Goal: Transaction & Acquisition: Purchase product/service

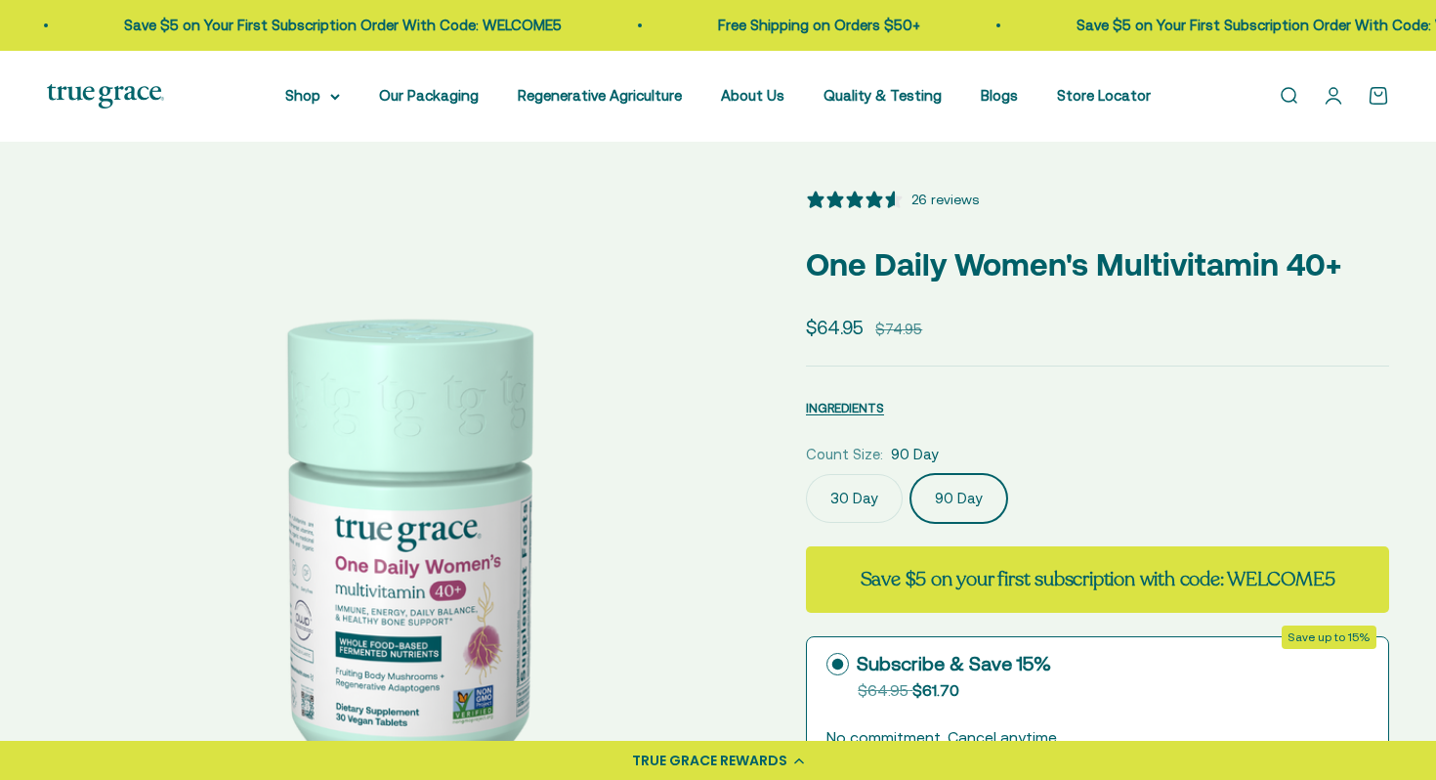
select select "3"
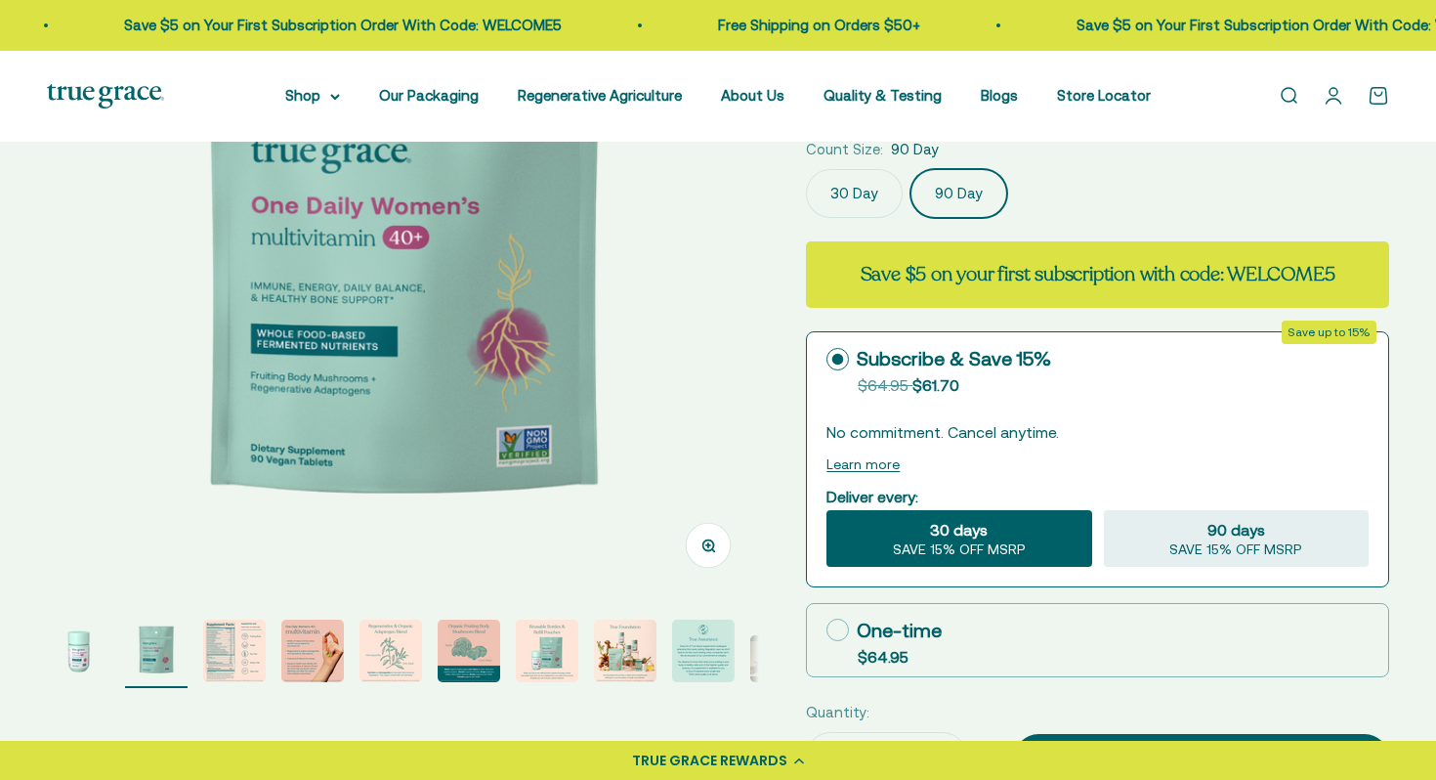
scroll to position [304, 0]
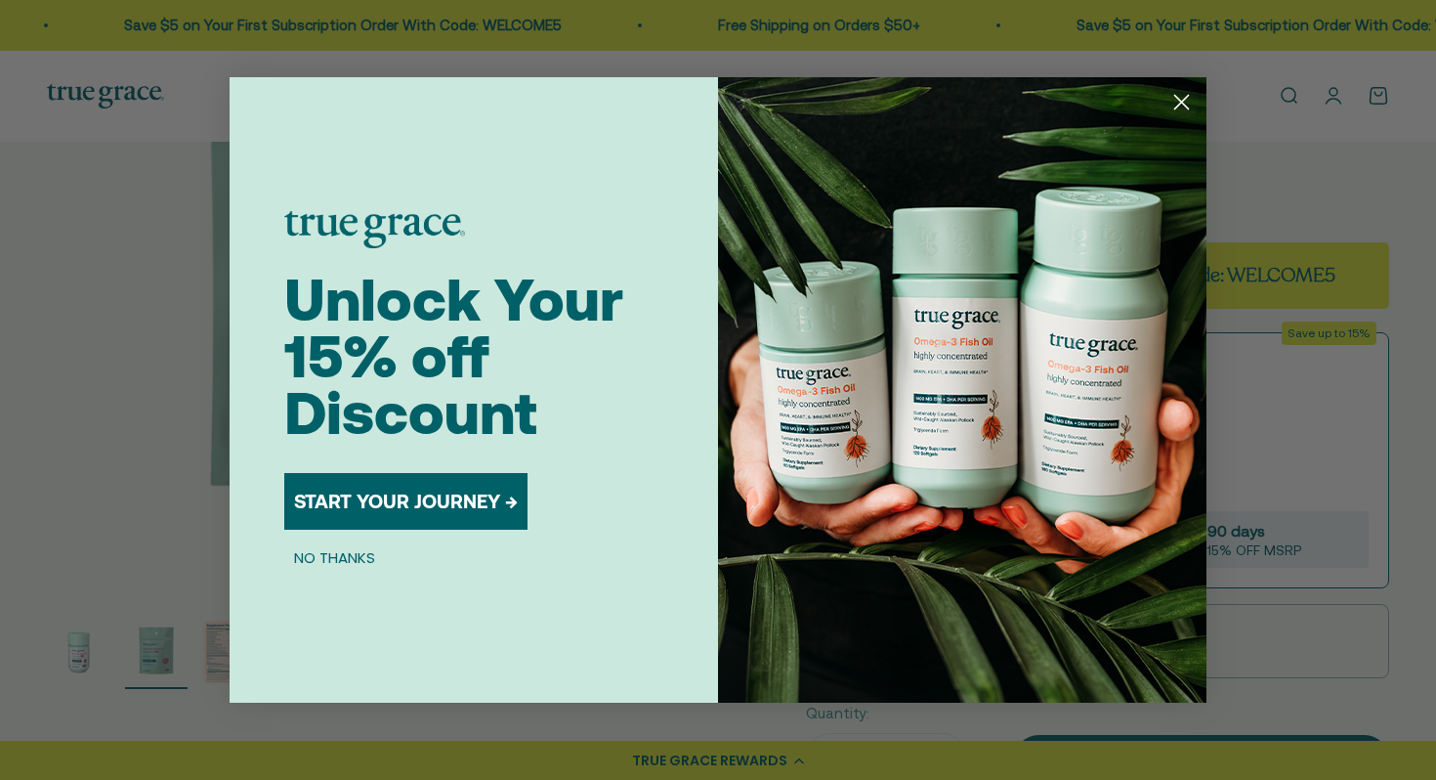
click at [1185, 107] on circle "Close dialog" at bounding box center [1182, 102] width 32 height 32
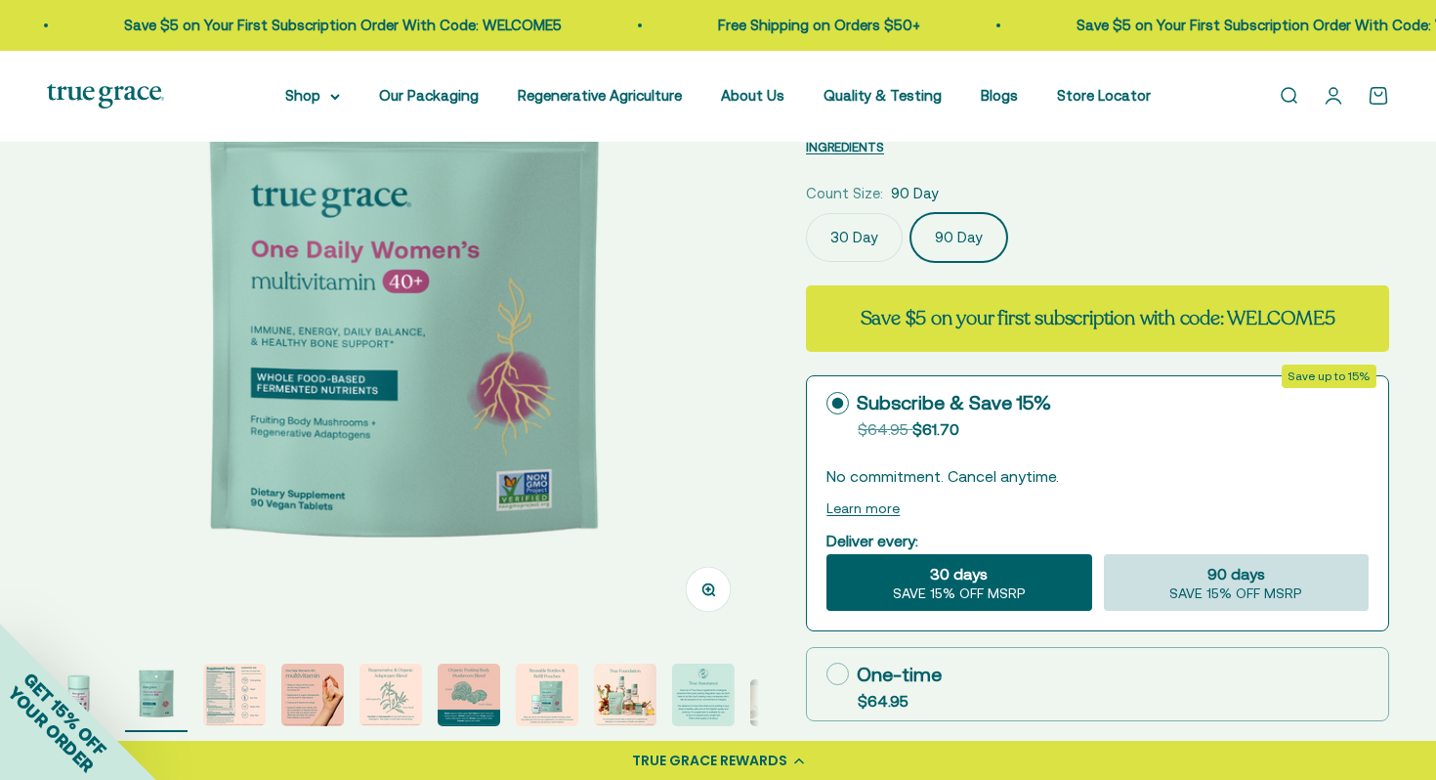
scroll to position [266, 0]
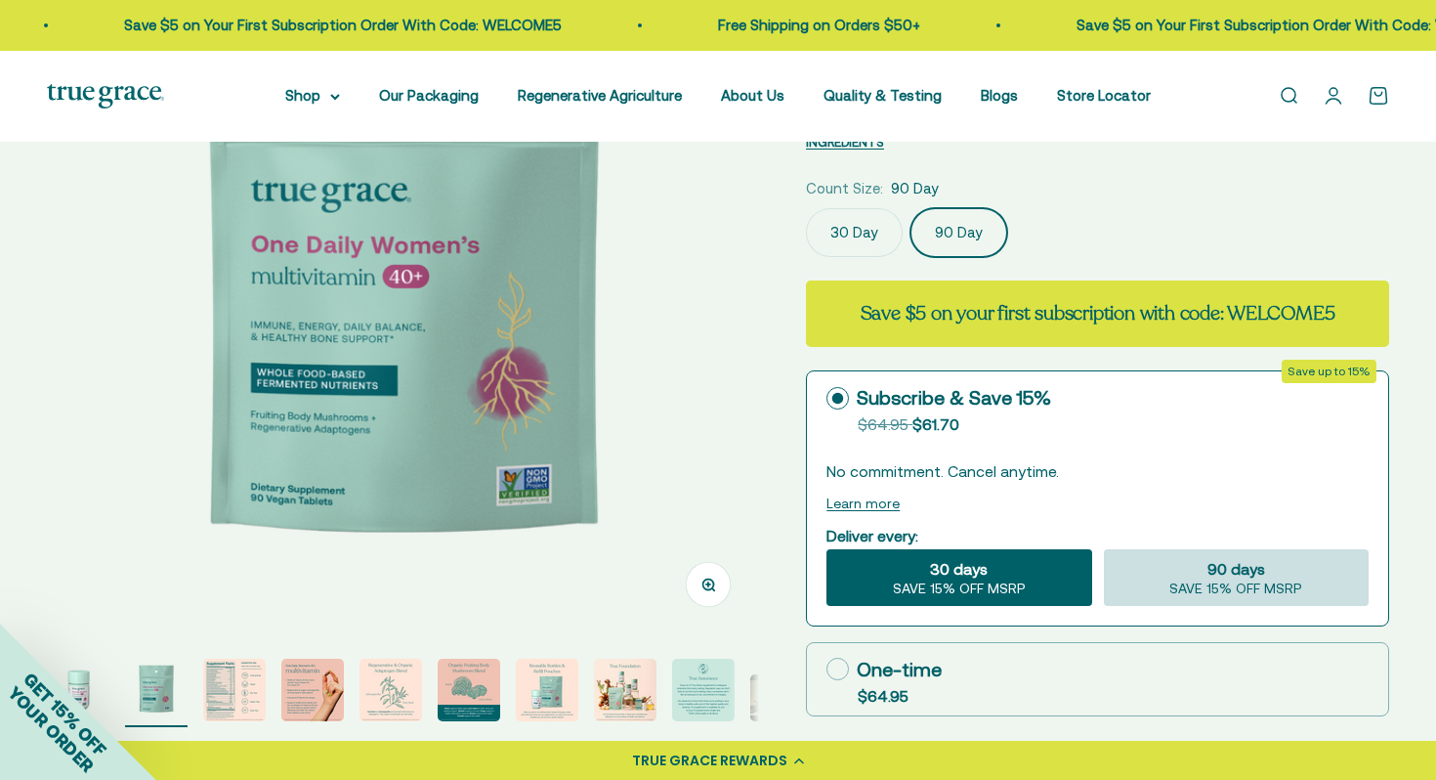
click at [1279, 572] on div "90 days SAVE 15% OFF MSRP" at bounding box center [1236, 577] width 265 height 57
click at [1104, 549] on input "90 days SAVE 15% OFF MSRP" at bounding box center [1103, 548] width 1 height 1
radio input "true"
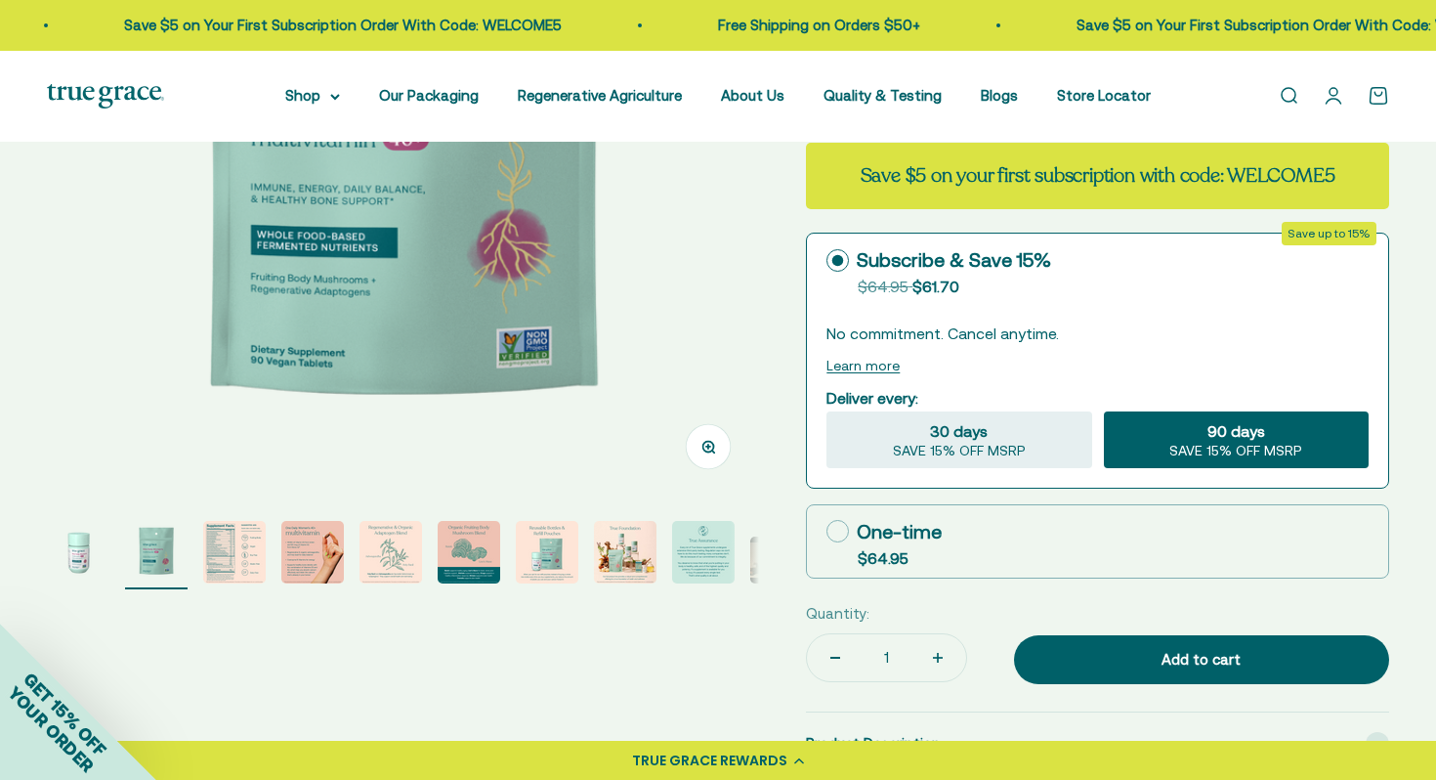
scroll to position [407, 0]
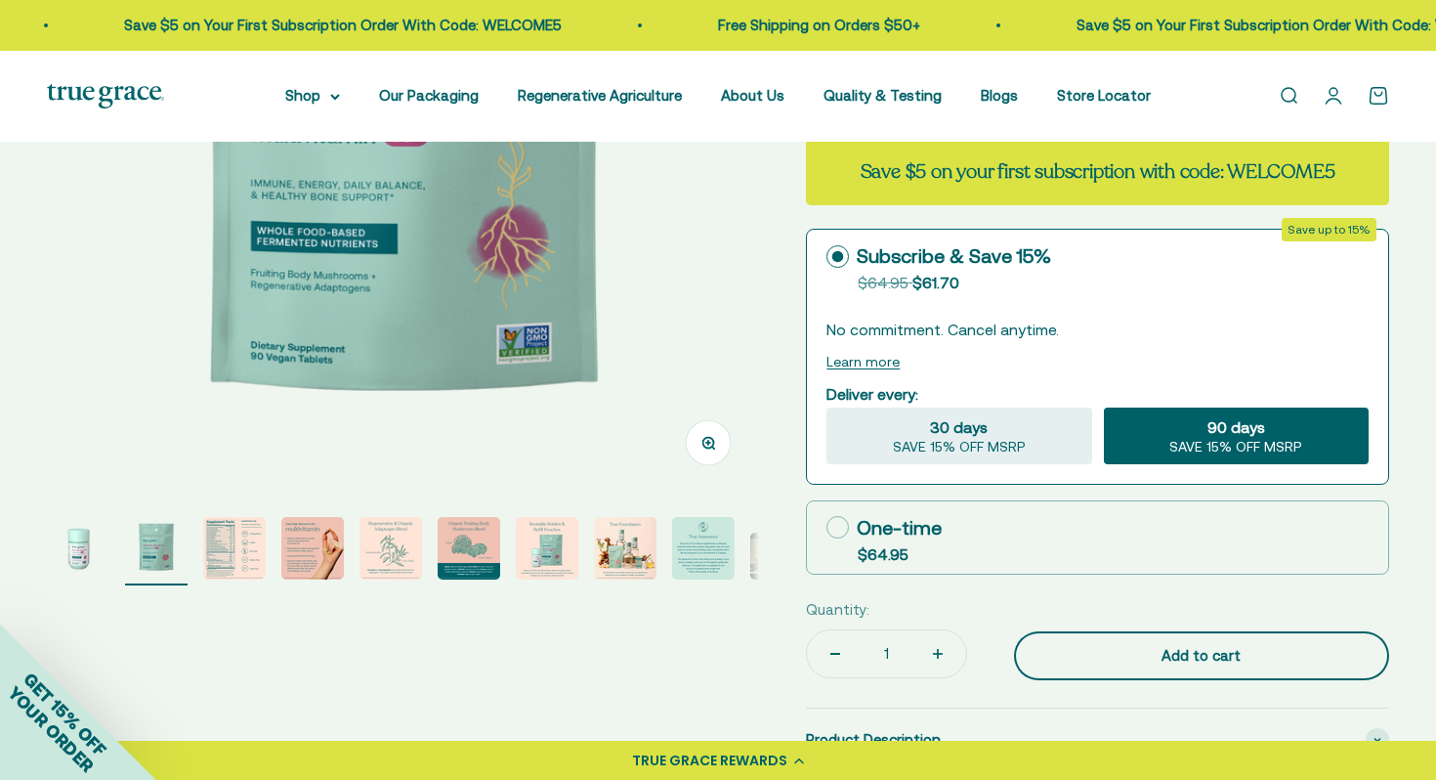
click at [1274, 657] on div "Add to cart" at bounding box center [1201, 655] width 297 height 23
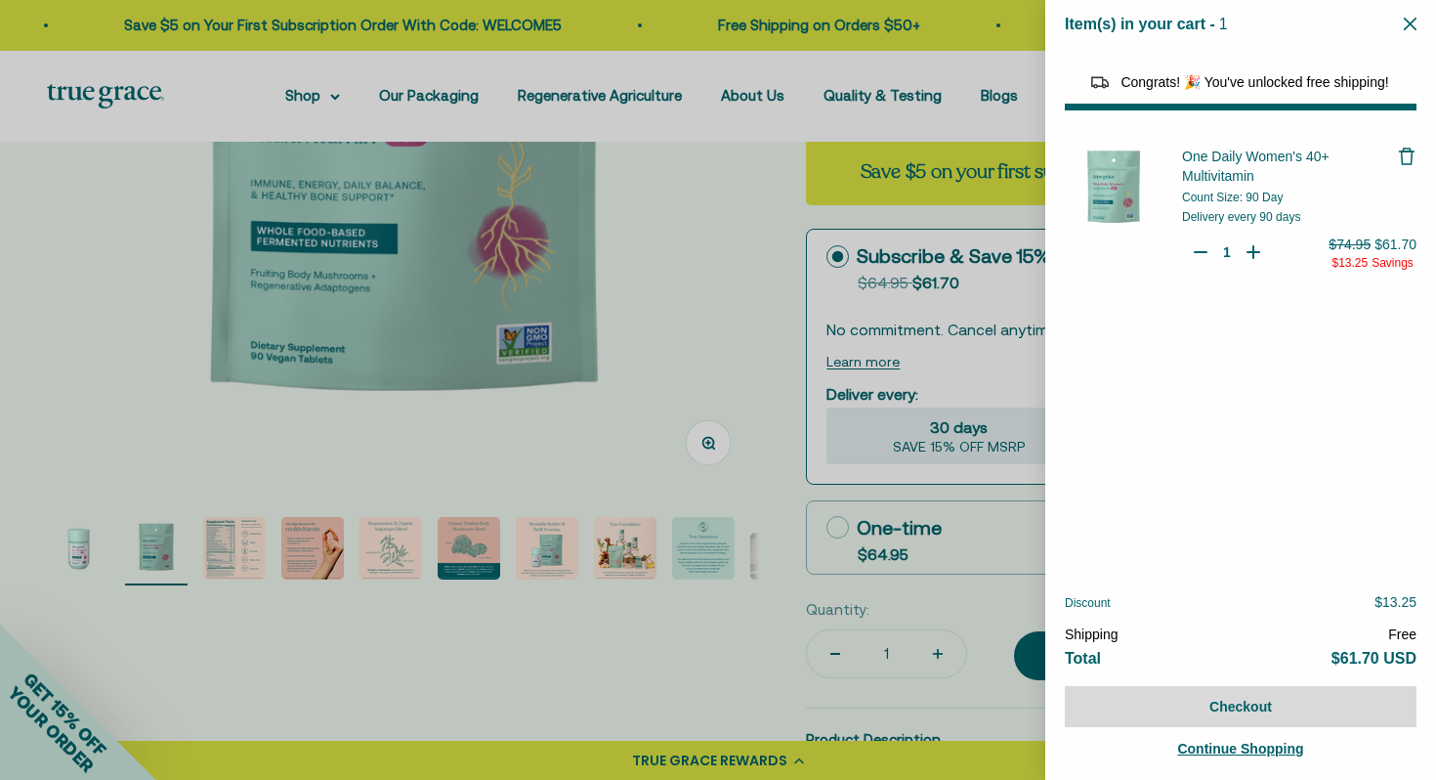
select select "46108681896150"
select select "40055698129088"
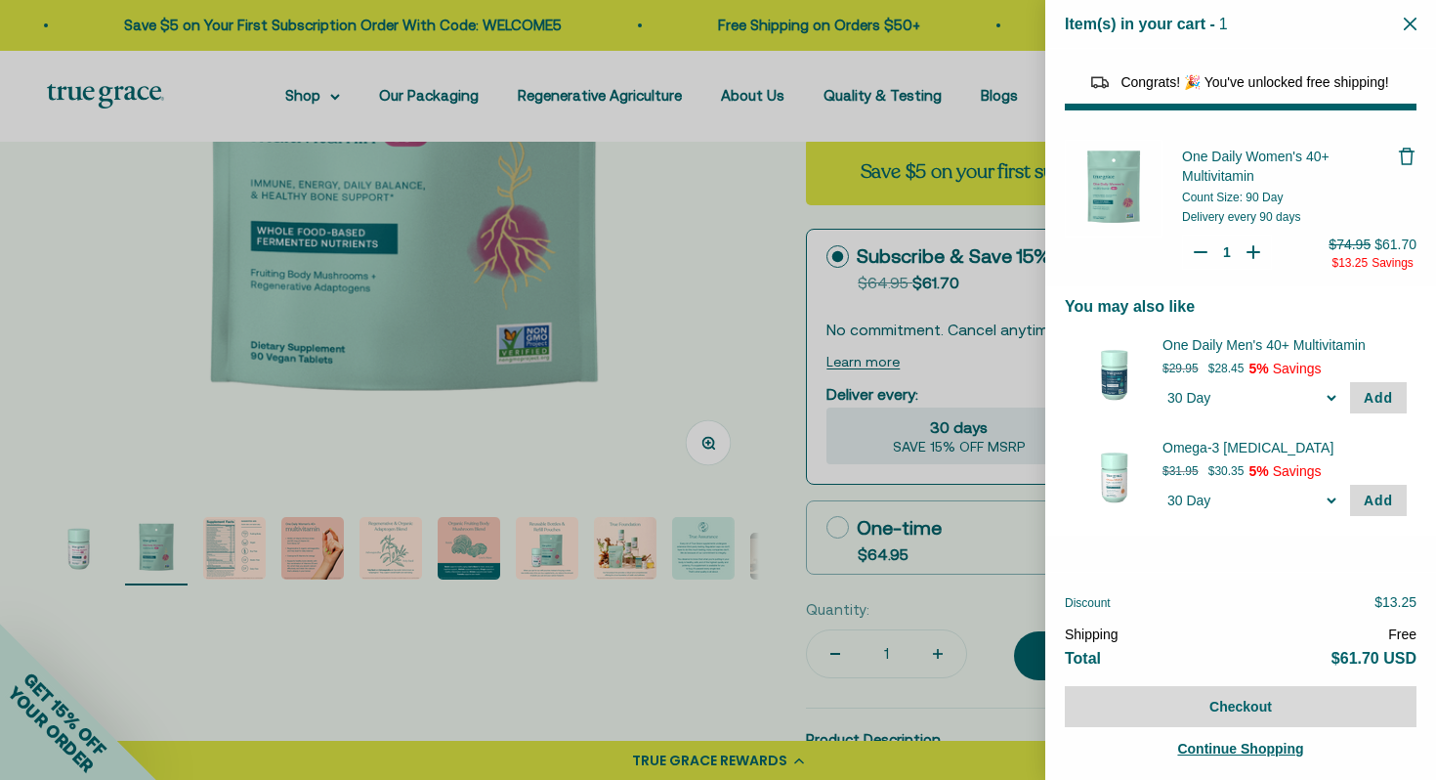
click at [1411, 18] on icon "Close" at bounding box center [1410, 24] width 13 height 13
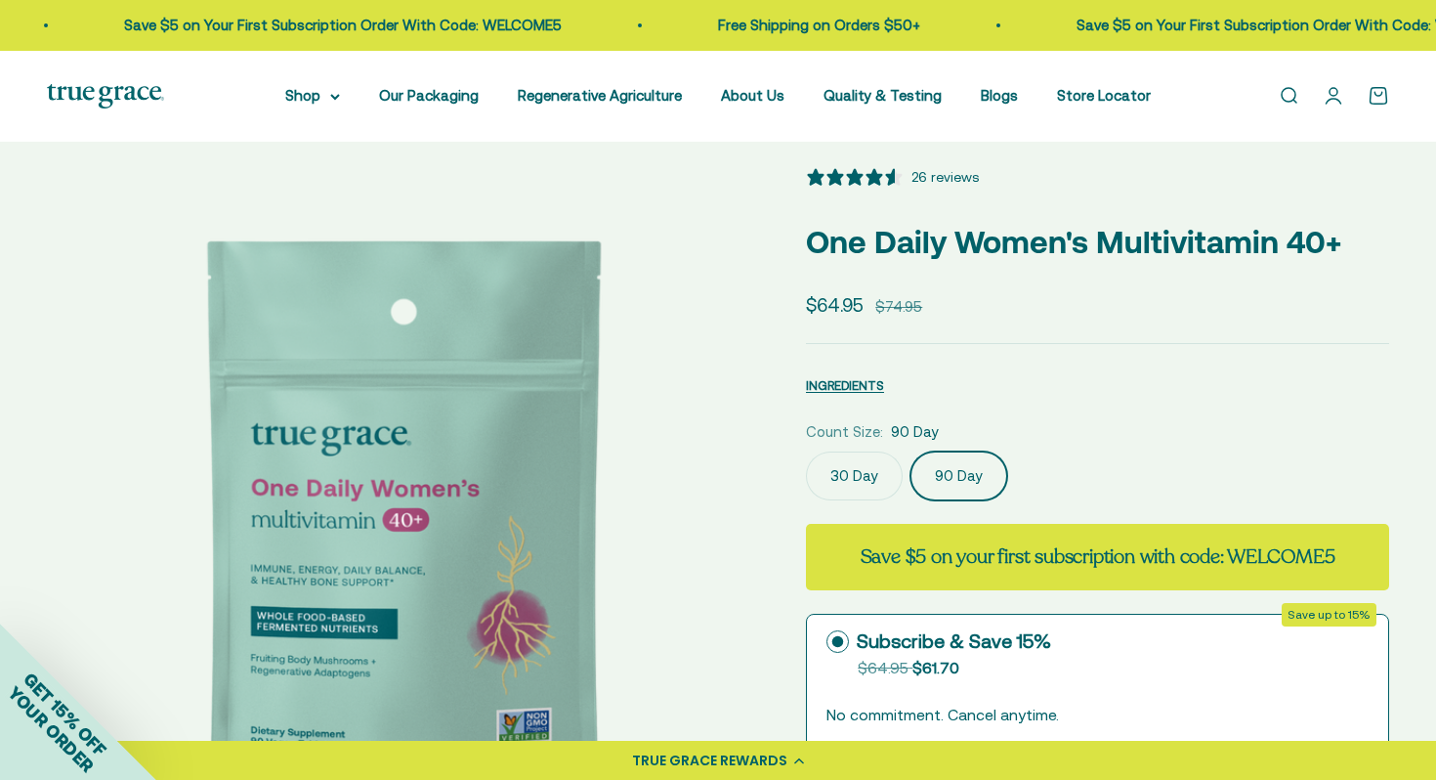
scroll to position [0, 0]
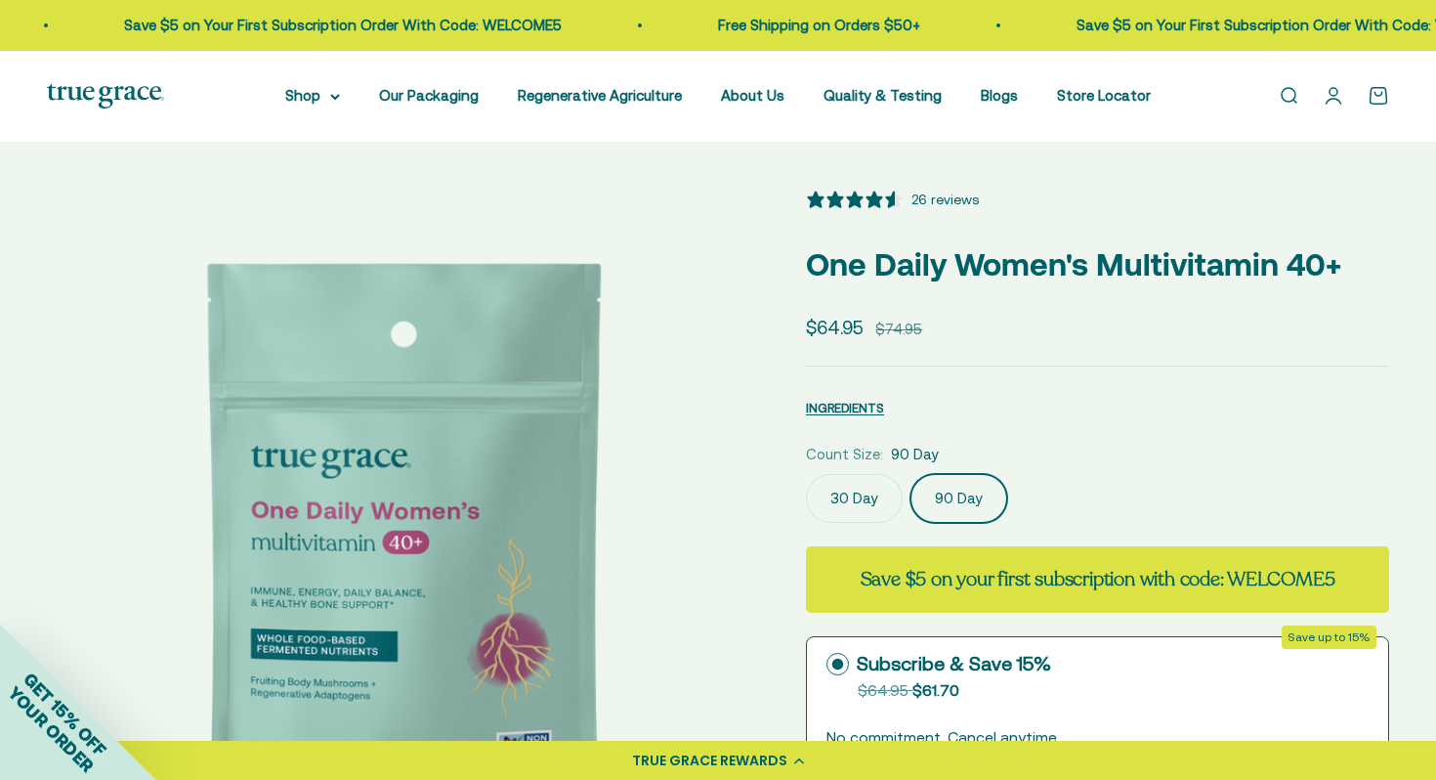
click at [1374, 92] on link "Open cart 0" at bounding box center [1378, 95] width 21 height 21
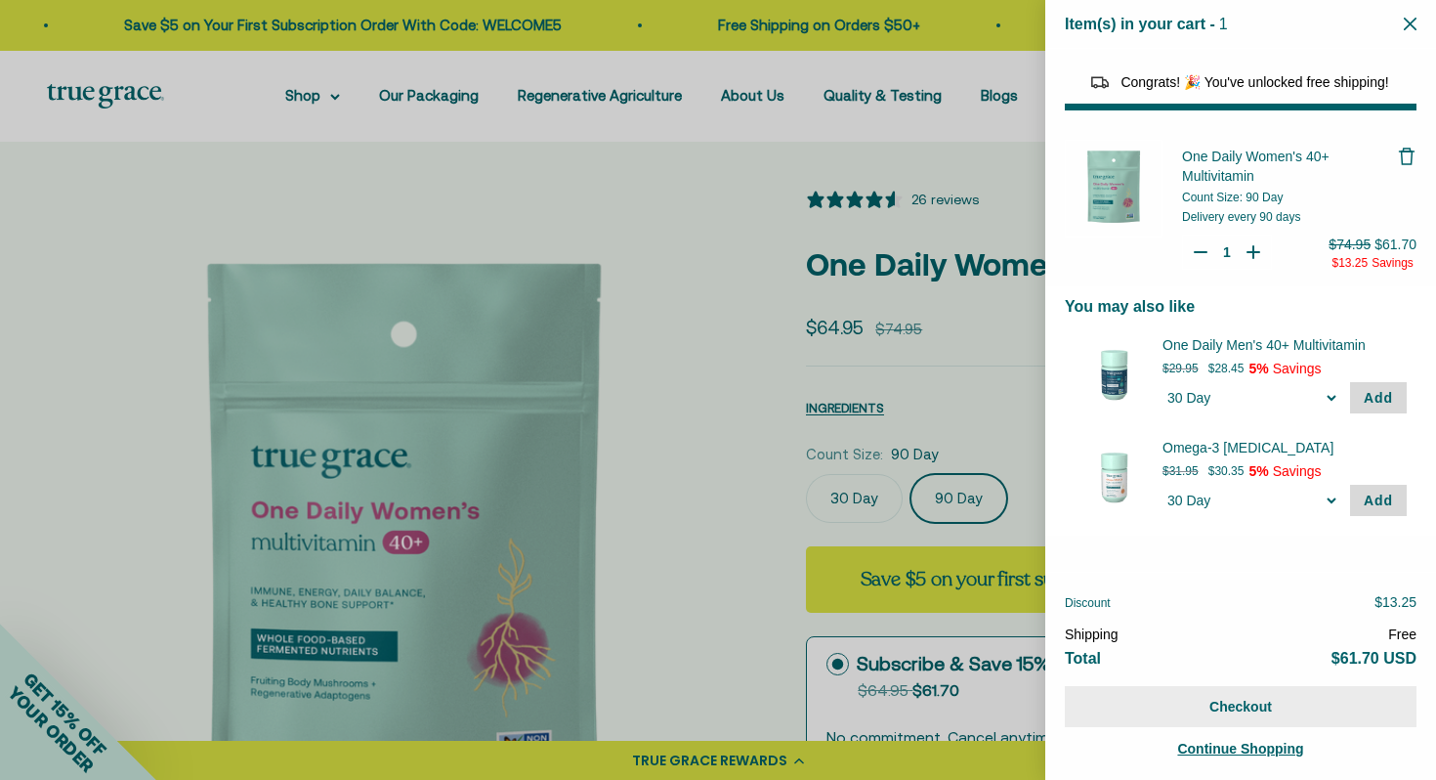
click at [1249, 714] on button "Checkout" at bounding box center [1241, 706] width 352 height 41
